Goal: Task Accomplishment & Management: Manage account settings

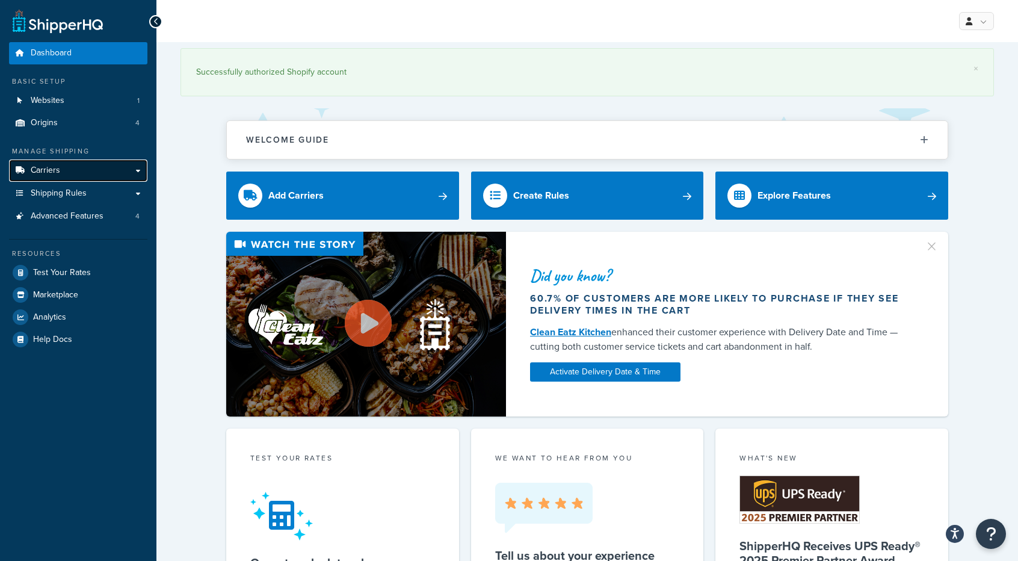
click at [122, 169] on link "Carriers" at bounding box center [78, 170] width 138 height 22
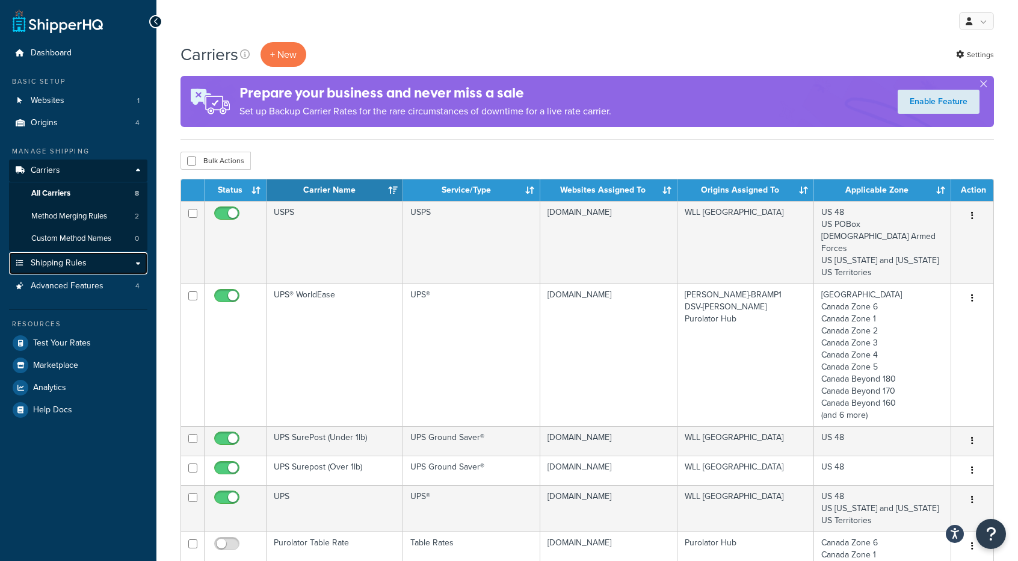
click at [109, 265] on link "Shipping Rules" at bounding box center [78, 263] width 138 height 22
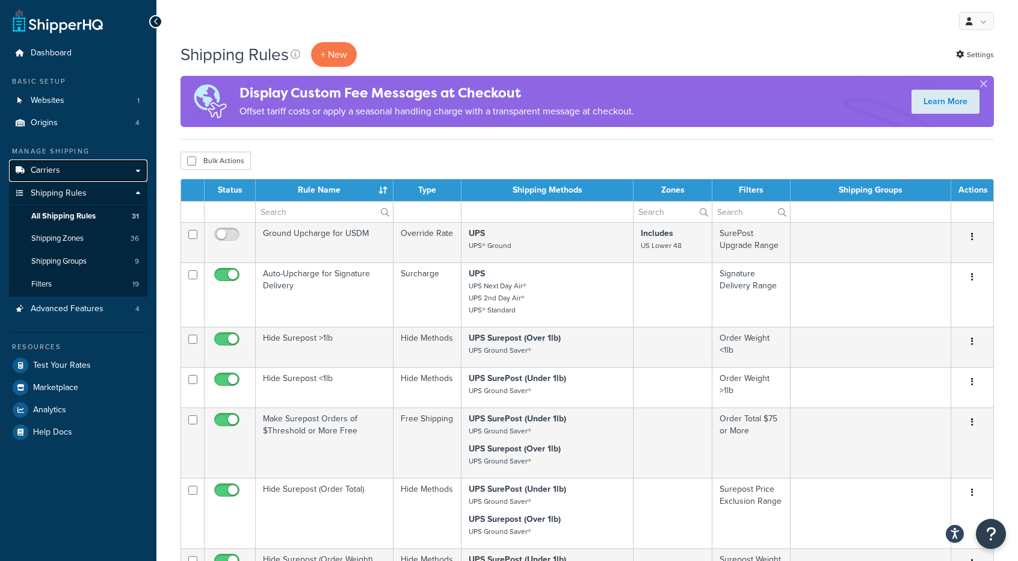
click at [124, 167] on link "Carriers" at bounding box center [78, 170] width 138 height 22
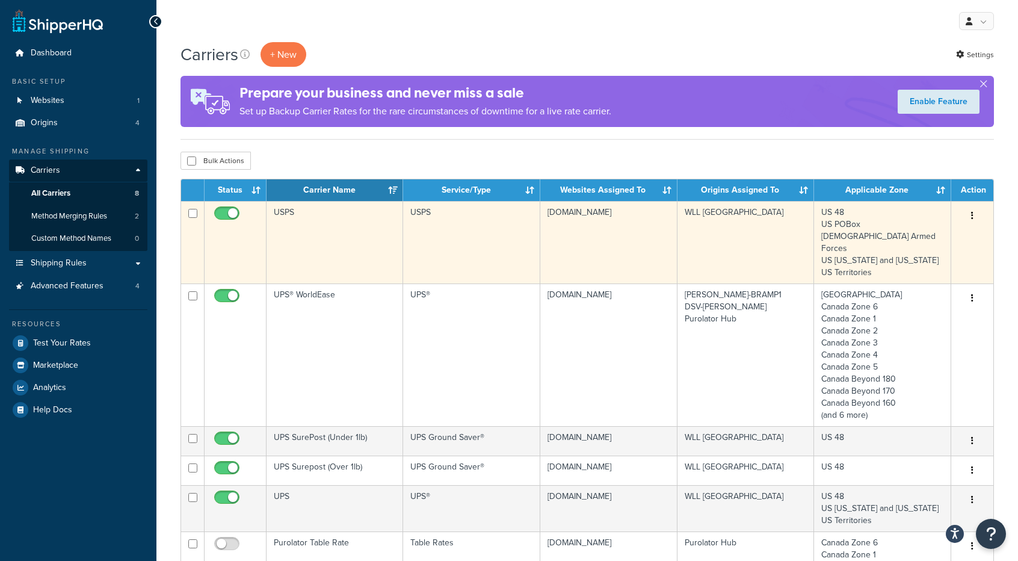
click at [349, 224] on td "USPS" at bounding box center [334, 242] width 137 height 82
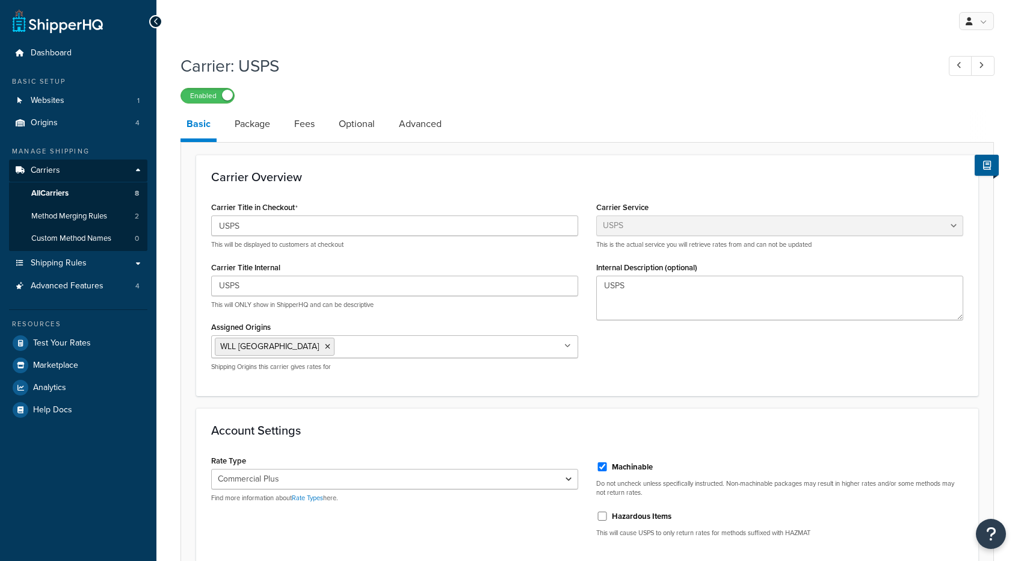
select select "usps"
select select "PLUS"
click at [254, 128] on link "Package" at bounding box center [253, 123] width 48 height 29
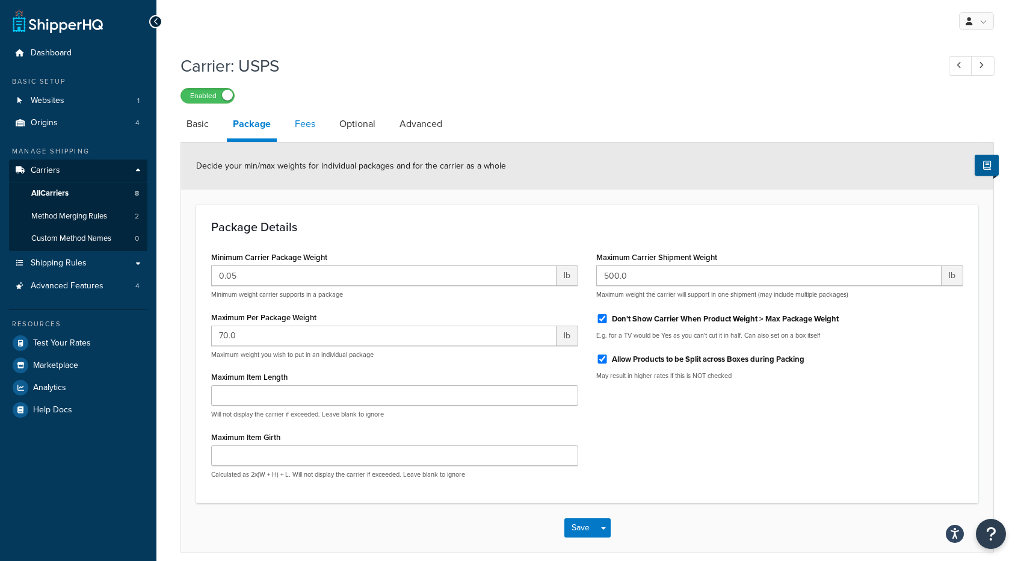
click at [316, 124] on link "Fees" at bounding box center [305, 123] width 32 height 29
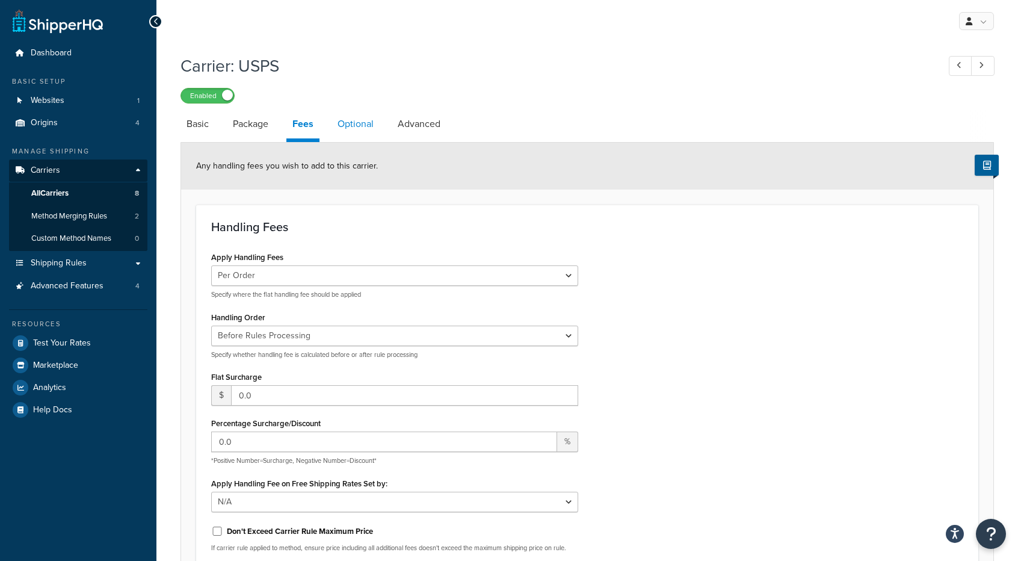
click at [365, 122] on link "Optional" at bounding box center [355, 123] width 48 height 29
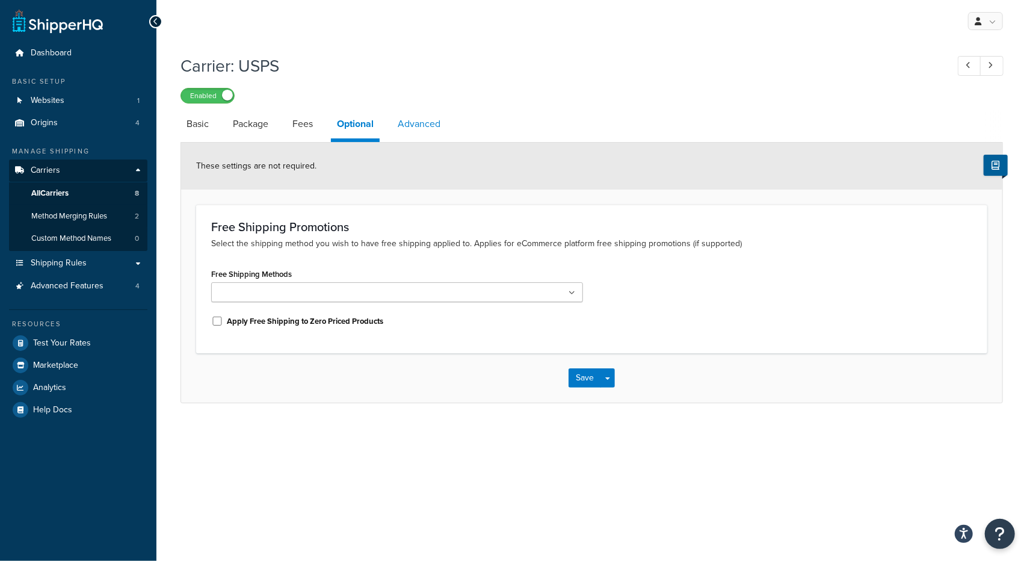
click at [423, 126] on link "Advanced" at bounding box center [419, 123] width 55 height 29
select select "false"
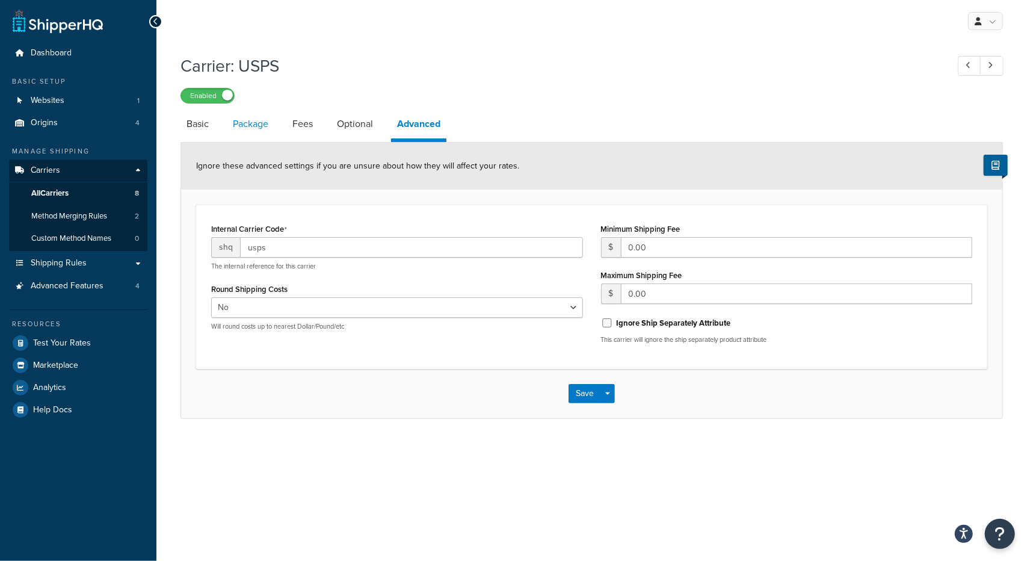
click at [255, 125] on link "Package" at bounding box center [251, 123] width 48 height 29
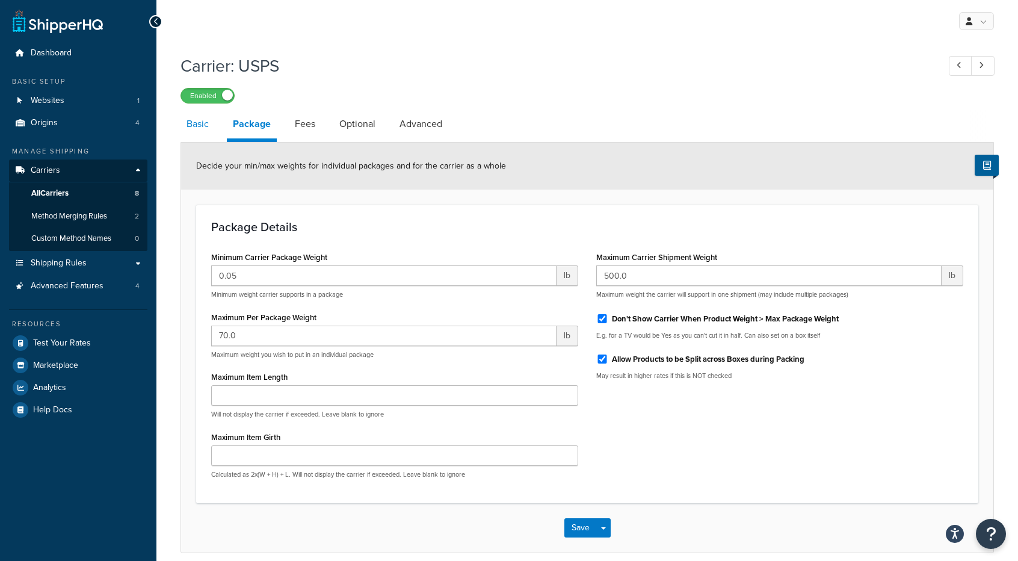
click at [201, 128] on link "Basic" at bounding box center [197, 123] width 34 height 29
select select "usps"
select select "PLUS"
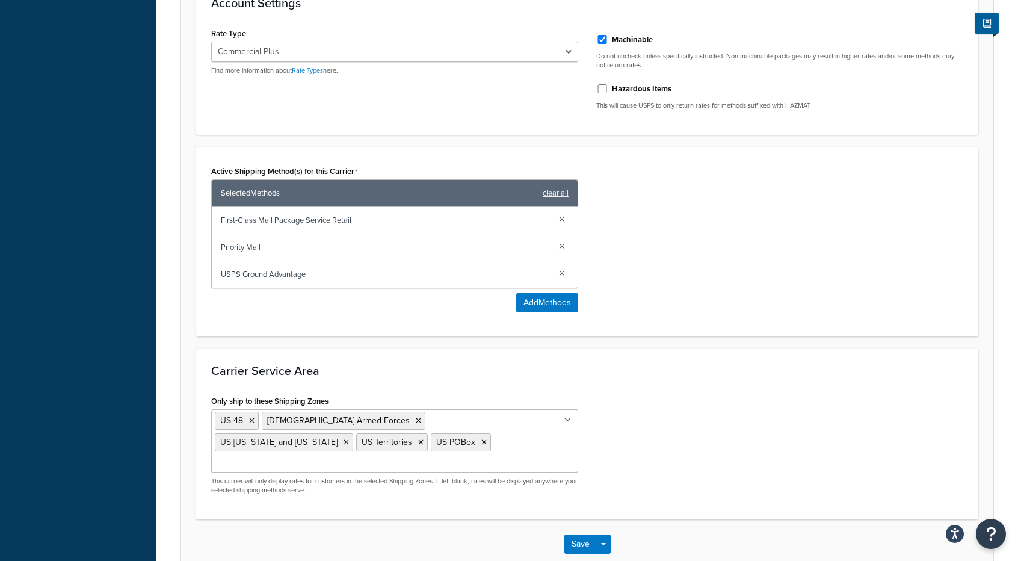
scroll to position [292, 0]
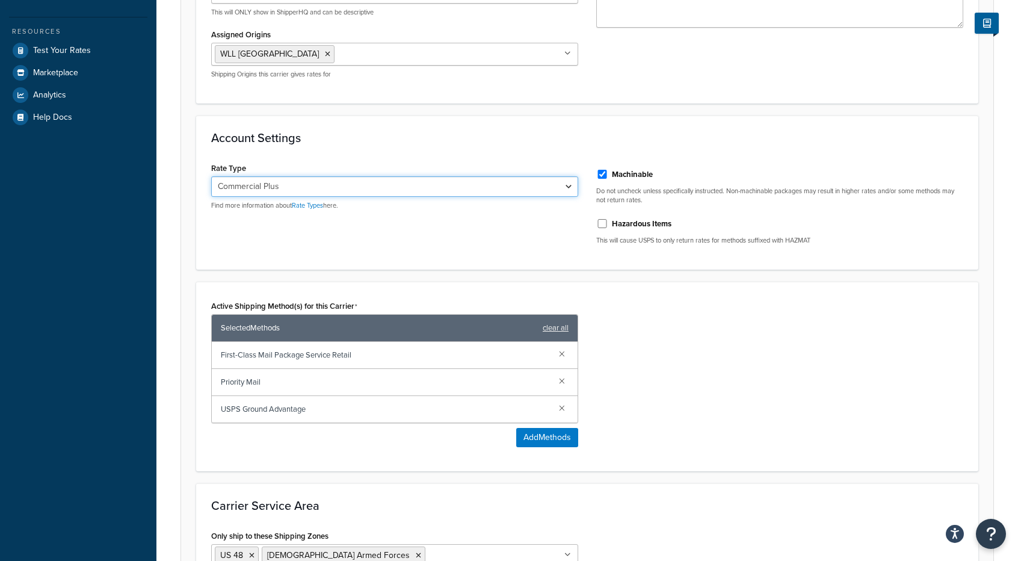
click at [555, 177] on select "Retail Rates Online Rates Commercial Plus" at bounding box center [394, 186] width 367 height 20
click at [519, 124] on div "Account Settings Rate Type Retail Rates Online Rates Commercial Plus Find more …" at bounding box center [587, 192] width 782 height 154
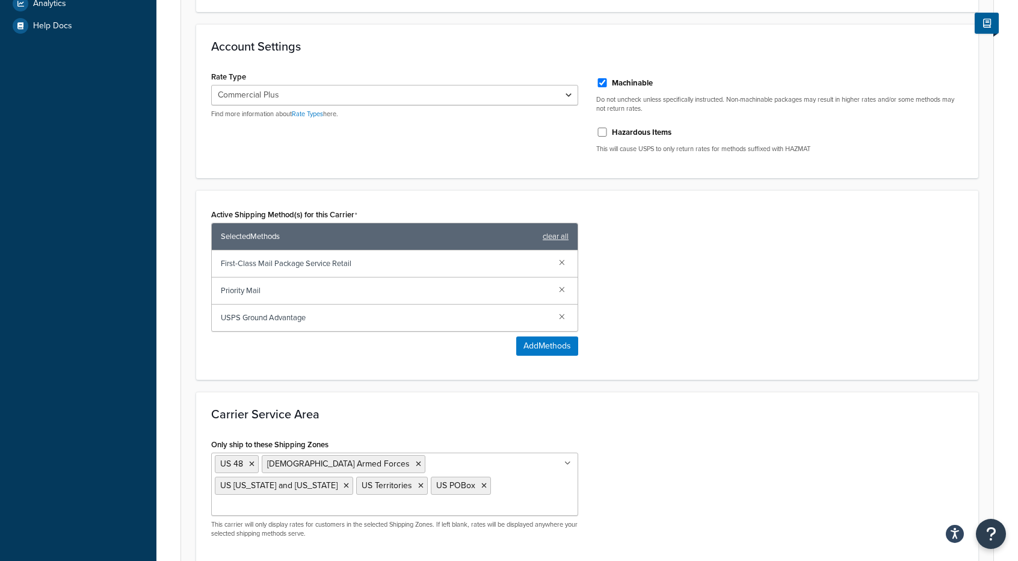
scroll to position [172, 0]
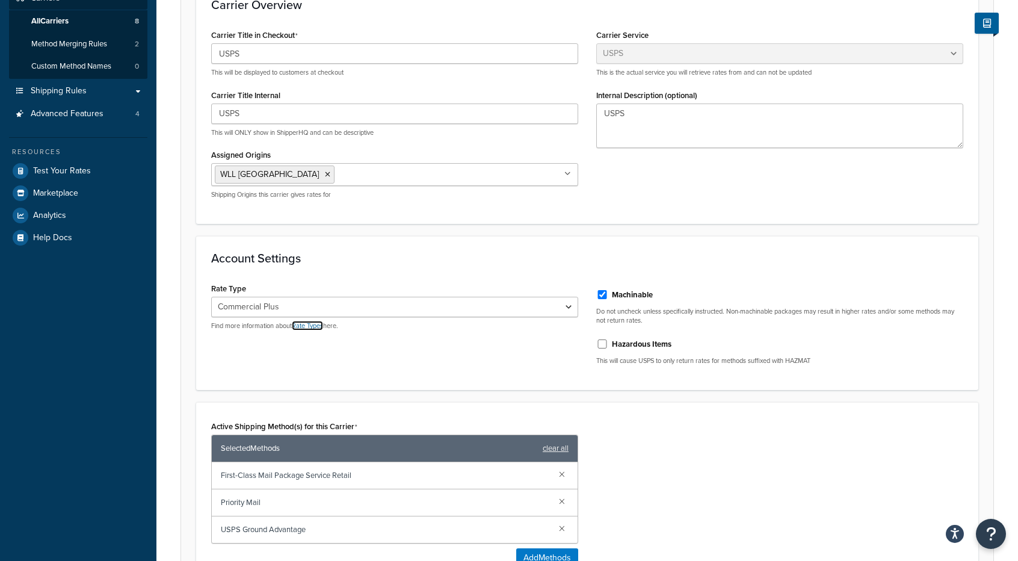
click at [315, 326] on link "Rate Types" at bounding box center [307, 326] width 31 height 10
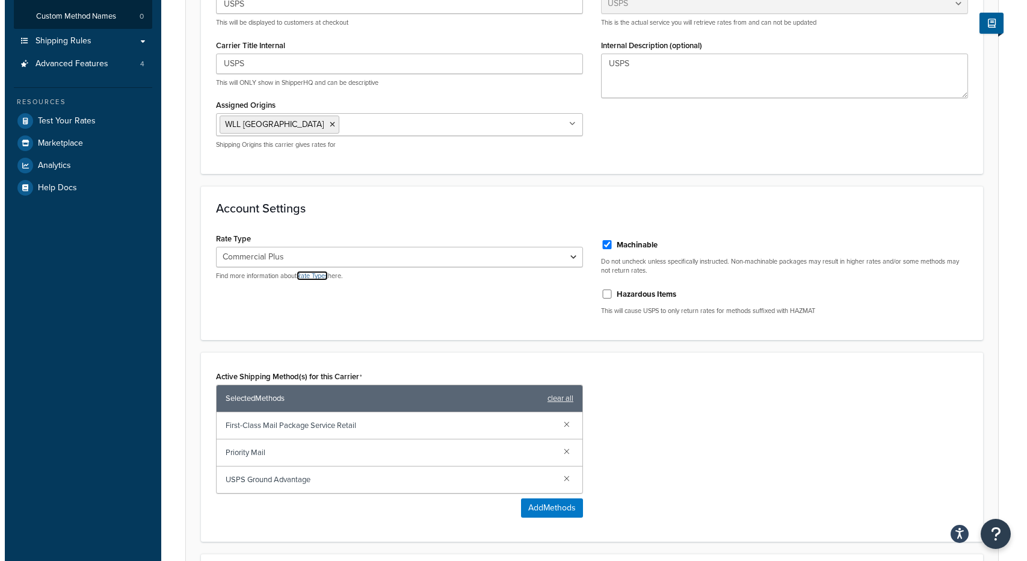
scroll to position [292, 0]
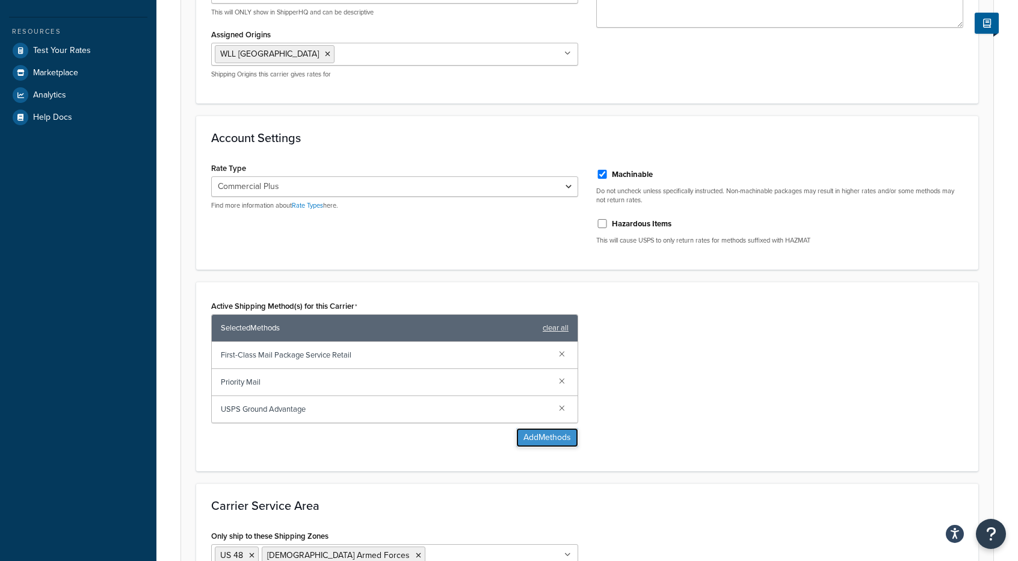
click at [561, 433] on button "Add Methods" at bounding box center [547, 437] width 62 height 19
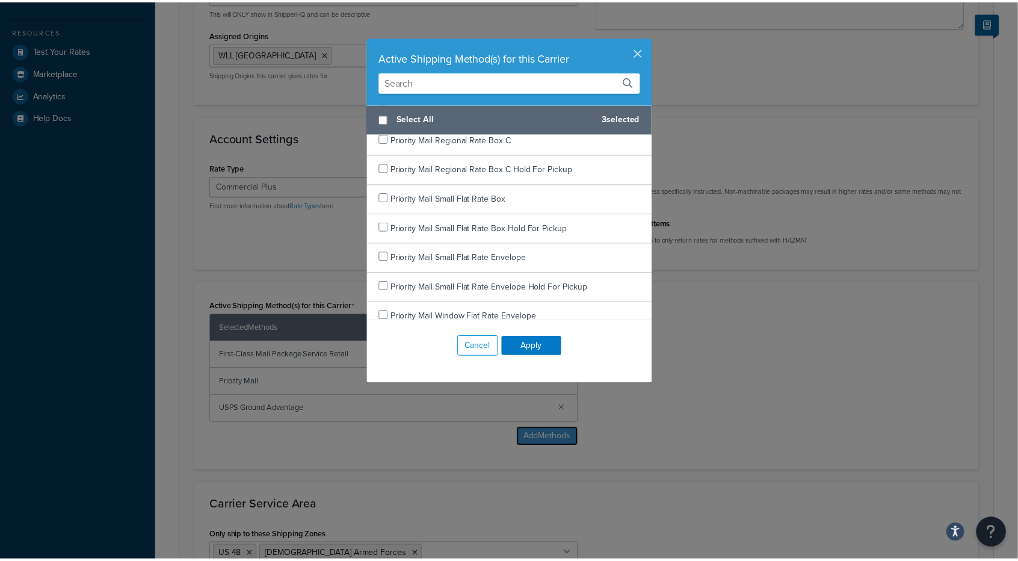
scroll to position [2276, 0]
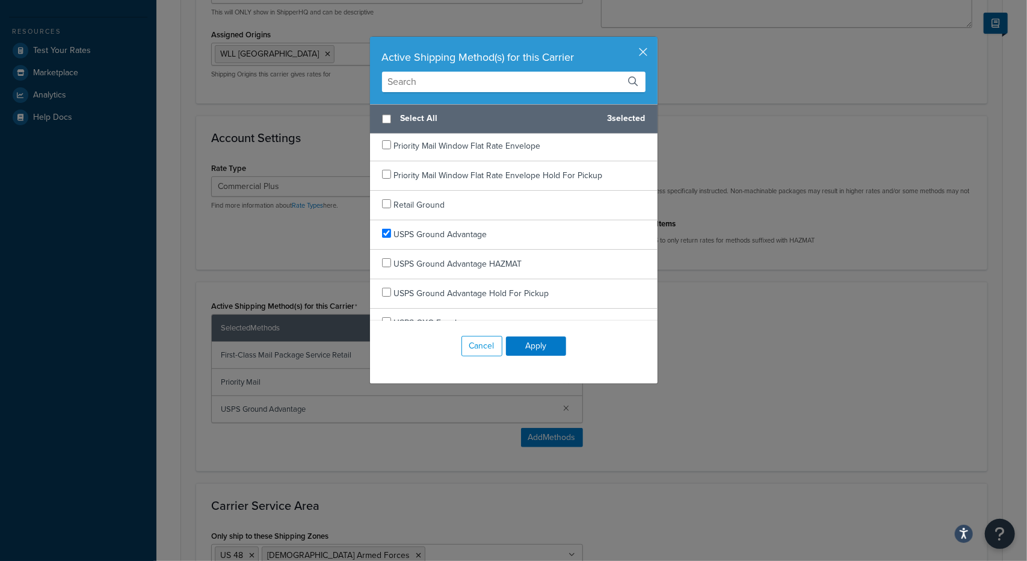
click at [907, 362] on div "Active Shipping Method(s) for this Carrier Select All 3 selected First-Class Ma…" at bounding box center [513, 280] width 1027 height 561
click at [654, 40] on button "button" at bounding box center [655, 38] width 3 height 3
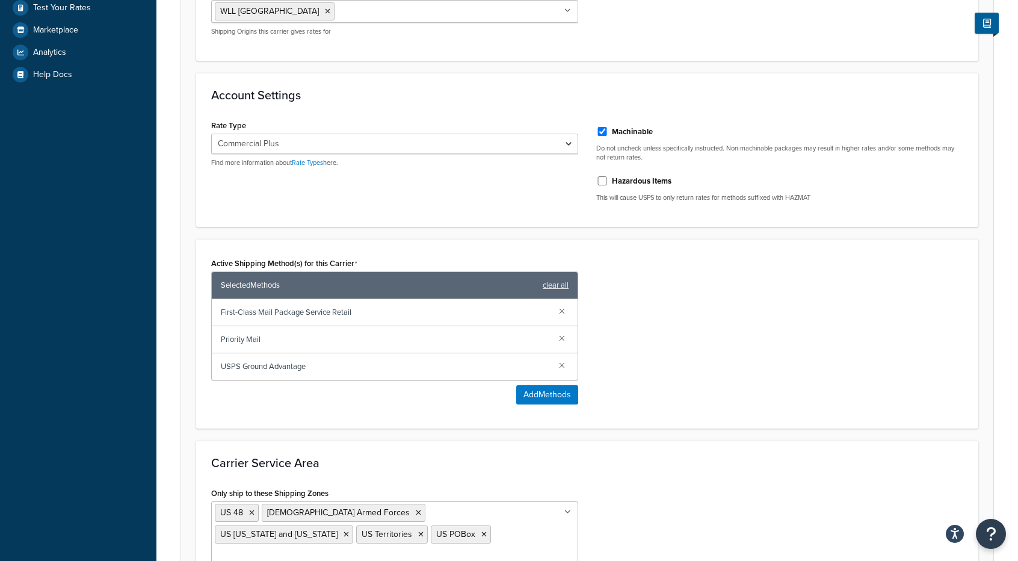
scroll to position [352, 0]
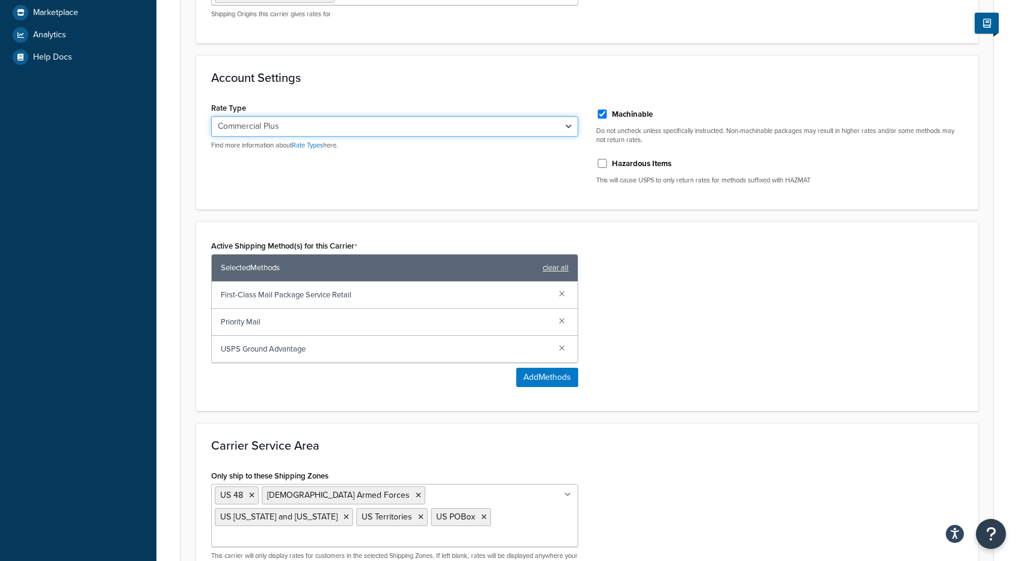
click at [509, 125] on select "Retail Rates Online Rates Commercial Plus" at bounding box center [394, 126] width 367 height 20
click at [470, 56] on div "Account Settings Rate Type Retail Rates Online Rates Commercial Plus Find more …" at bounding box center [587, 132] width 782 height 154
click at [457, 126] on select "Retail Rates Online Rates Commercial Plus" at bounding box center [394, 126] width 367 height 20
click at [496, 74] on h3 "Account Settings" at bounding box center [587, 77] width 752 height 13
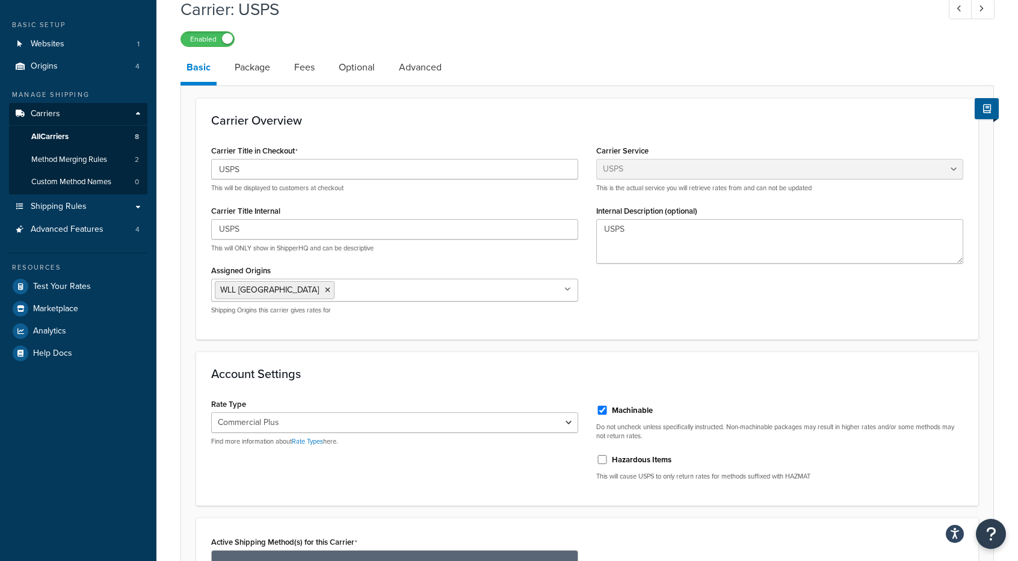
scroll to position [0, 0]
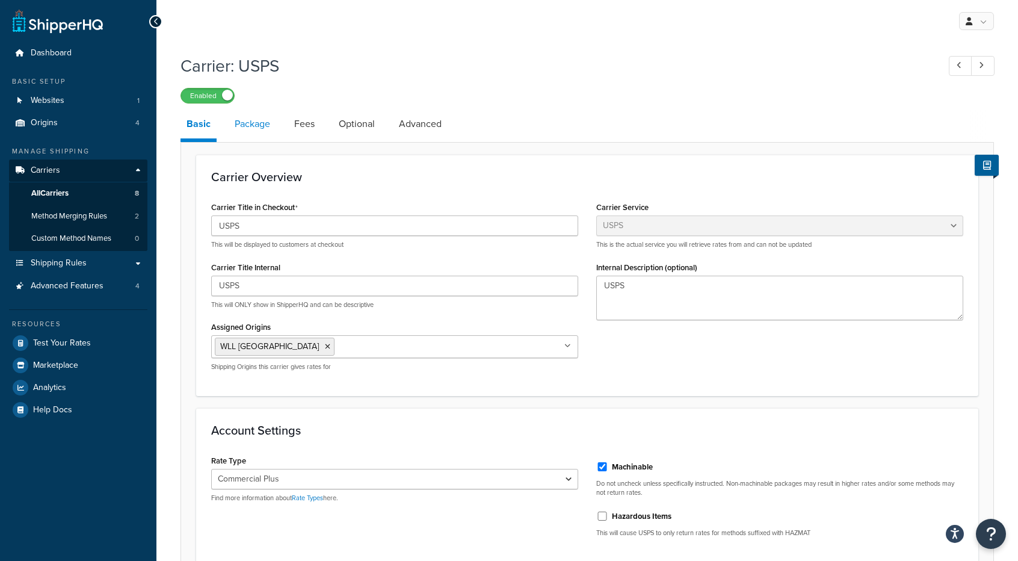
click at [251, 127] on link "Package" at bounding box center [253, 123] width 48 height 29
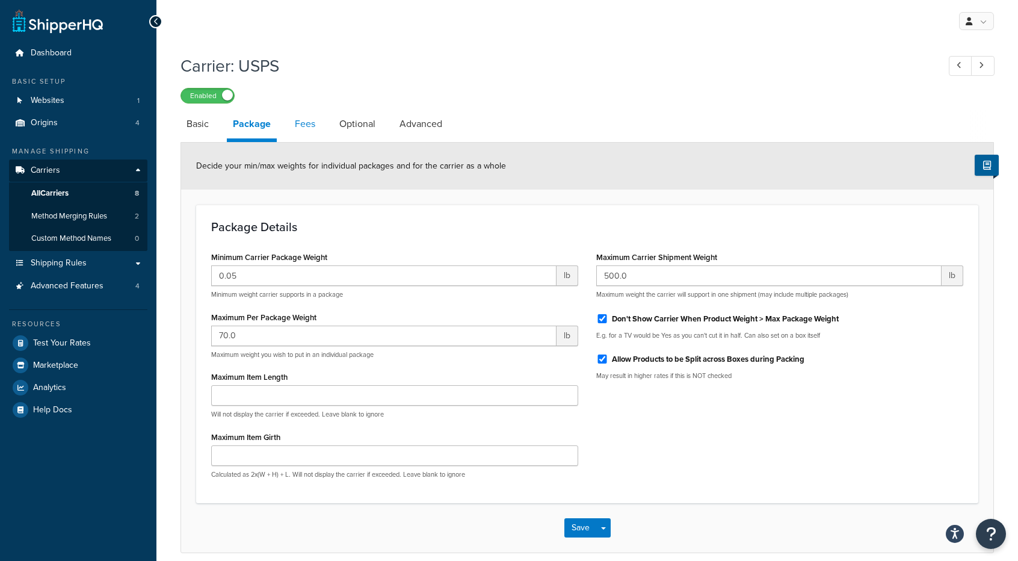
click at [320, 126] on link "Fees" at bounding box center [305, 123] width 32 height 29
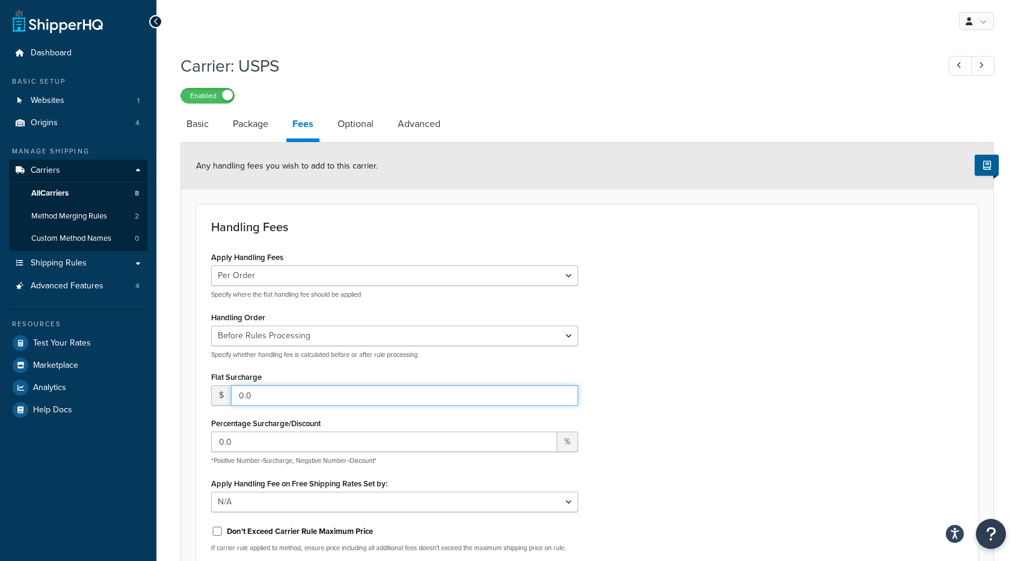
click at [414, 397] on input "0.0" at bounding box center [404, 395] width 347 height 20
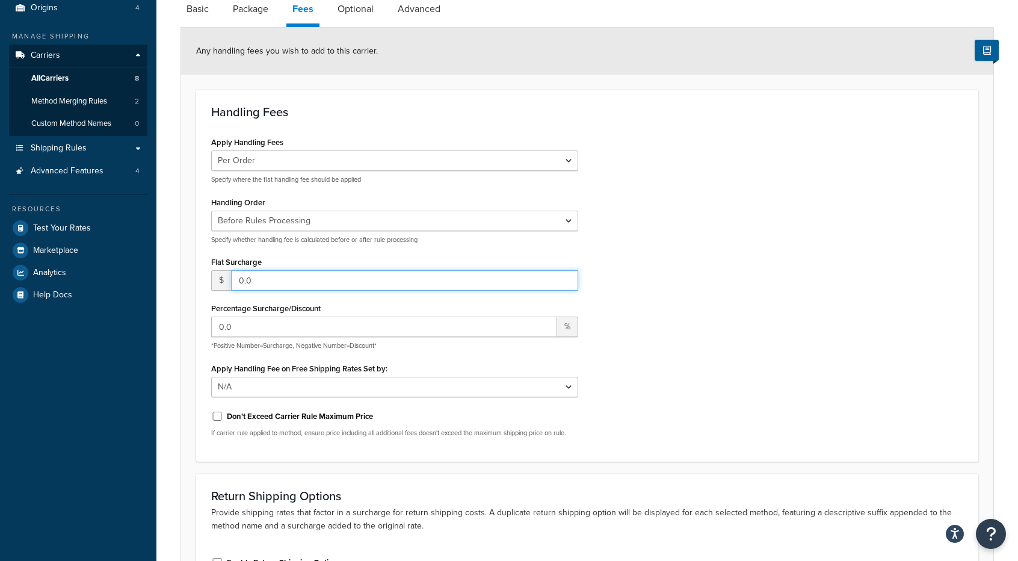
scroll to position [180, 0]
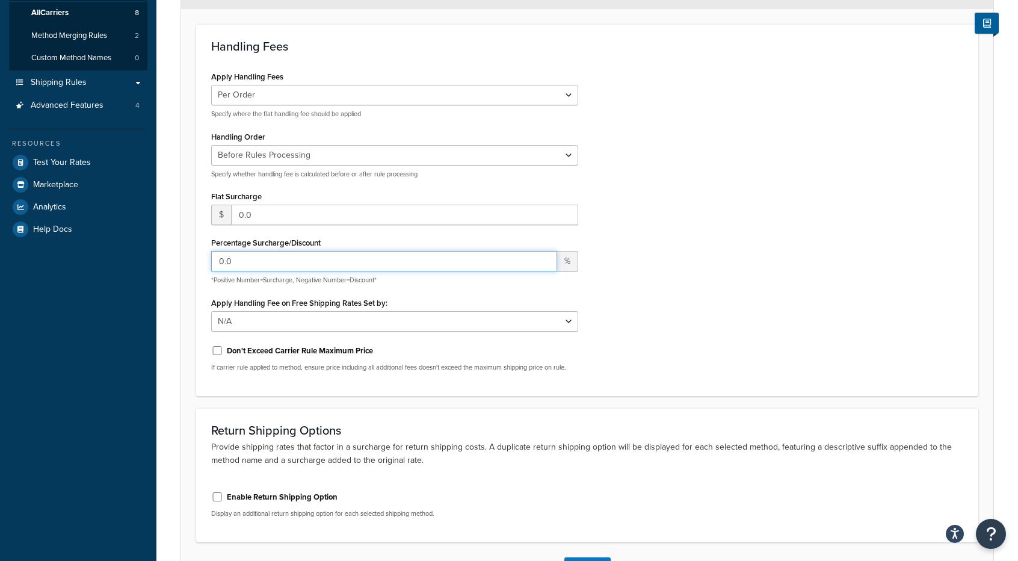
click at [310, 260] on input "0.0" at bounding box center [384, 261] width 346 height 20
click at [420, 262] on input "0.0" at bounding box center [384, 261] width 346 height 20
click at [689, 288] on div "Apply Handling Fees Per Order Per Item Per Package Specify where the flat handl…" at bounding box center [587, 224] width 770 height 313
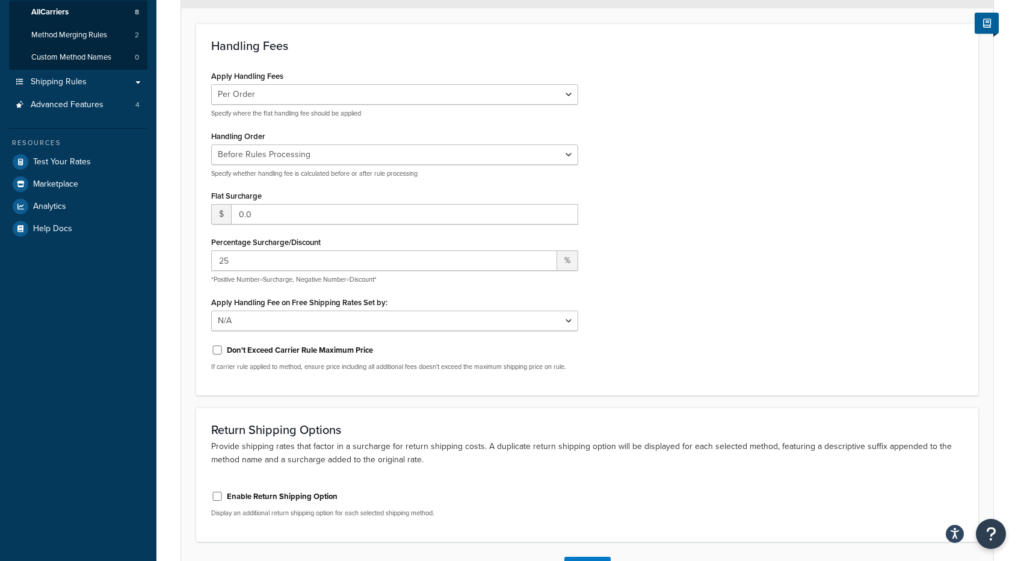
scroll to position [271, 0]
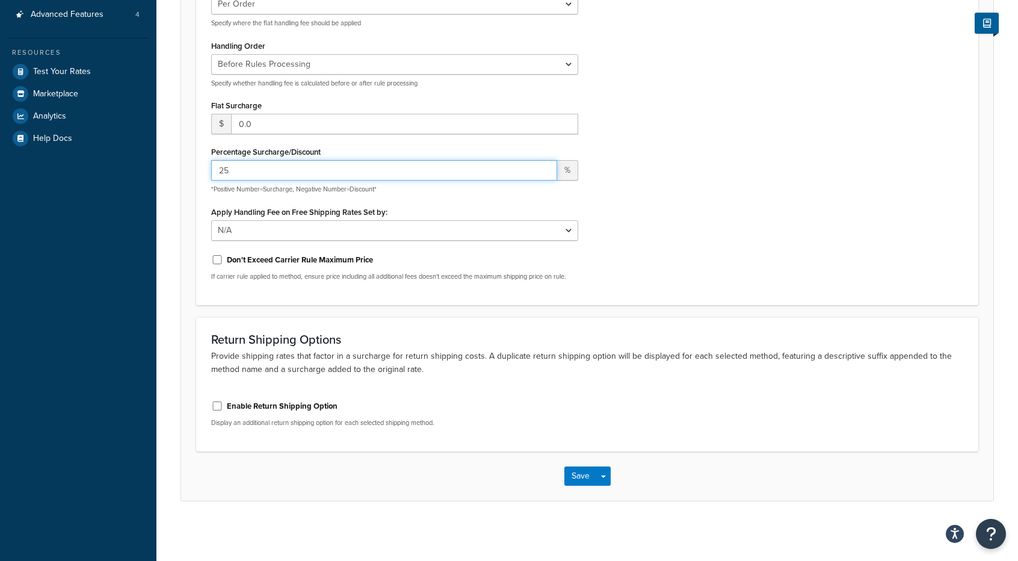
click at [272, 164] on input "25" at bounding box center [384, 170] width 346 height 20
type input "2"
type input "10"
click at [768, 125] on div "Apply Handling Fees Per Order Per Item Per Package Specify where the flat handl…" at bounding box center [587, 133] width 770 height 313
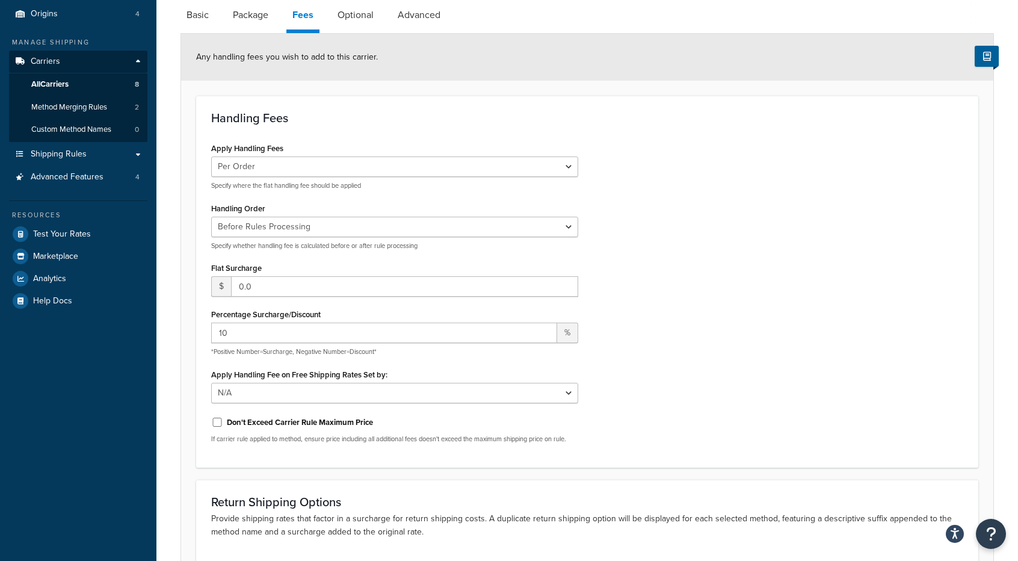
scroll to position [180, 0]
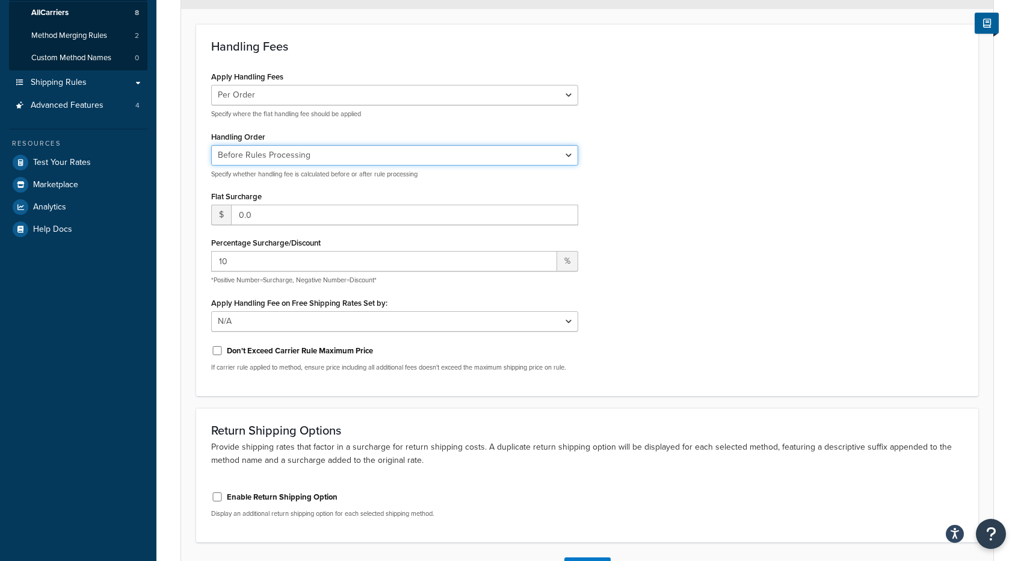
click at [556, 155] on select "Before Rules Processing After Rules Processing" at bounding box center [394, 155] width 367 height 20
click at [668, 140] on div "Apply Handling Fees Per Order Per Item Per Package Specify where the flat handl…" at bounding box center [587, 224] width 770 height 313
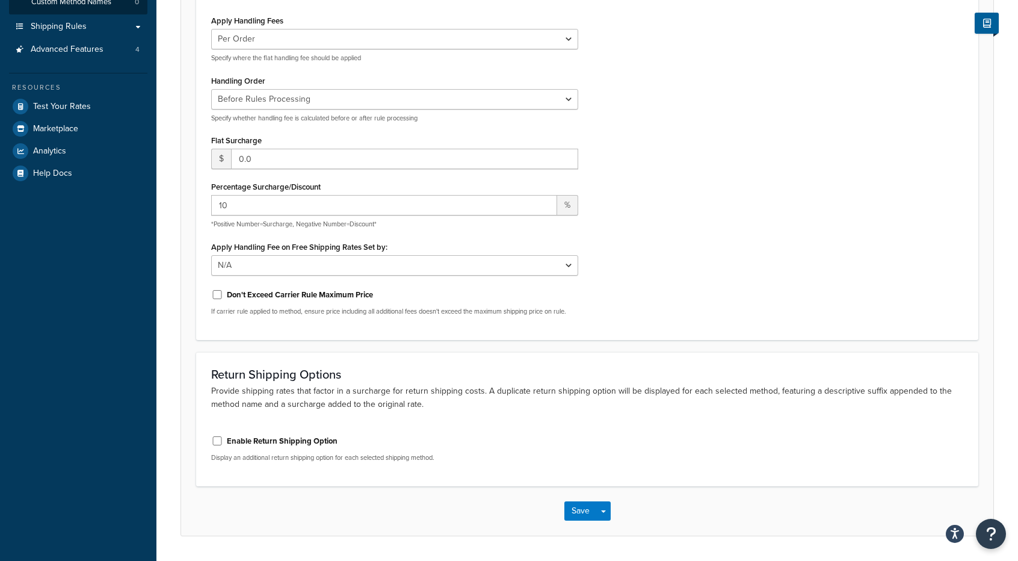
scroll to position [271, 0]
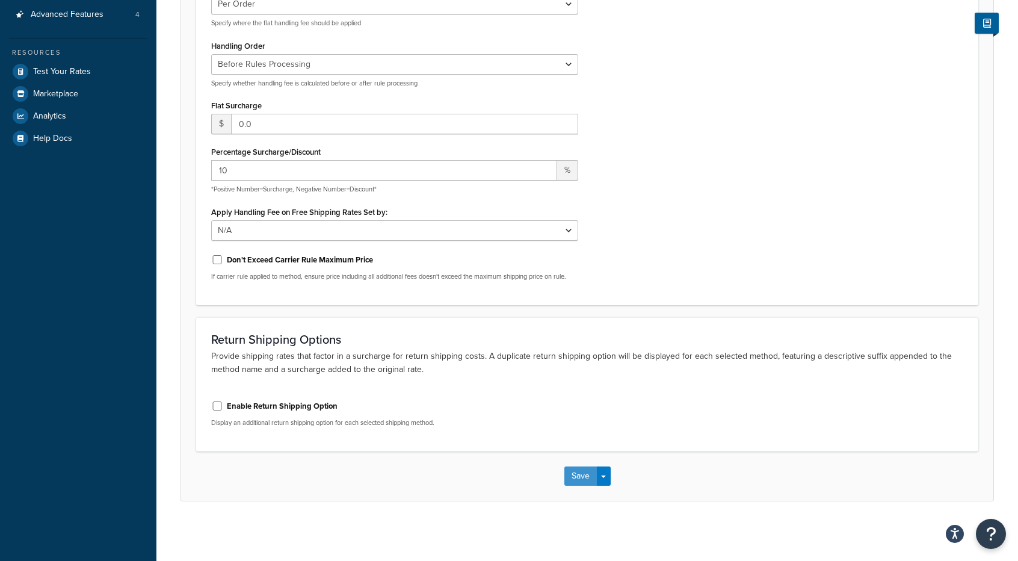
click at [577, 473] on button "Save" at bounding box center [580, 475] width 32 height 19
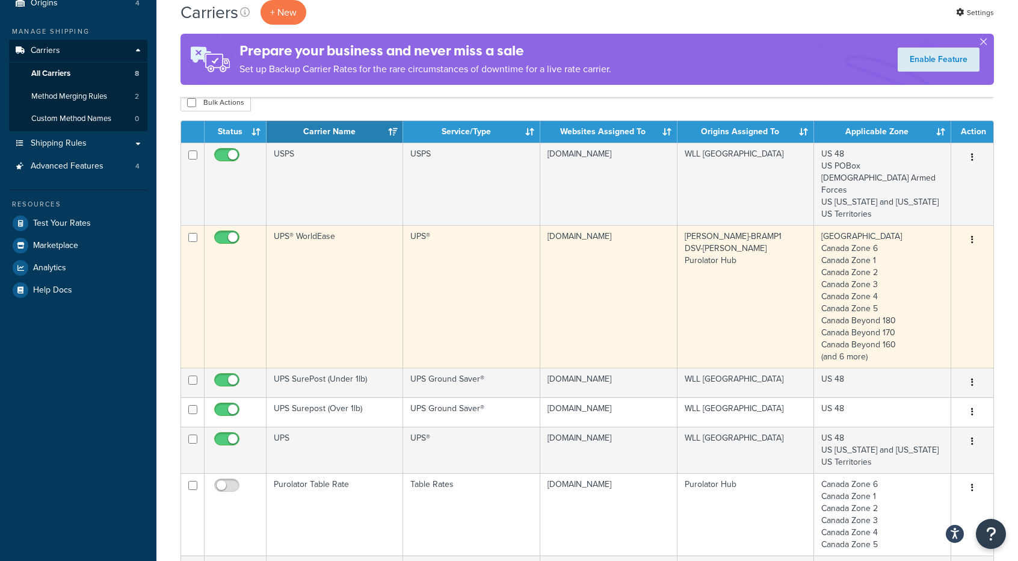
scroll to position [120, 0]
